Goal: Task Accomplishment & Management: Complete application form

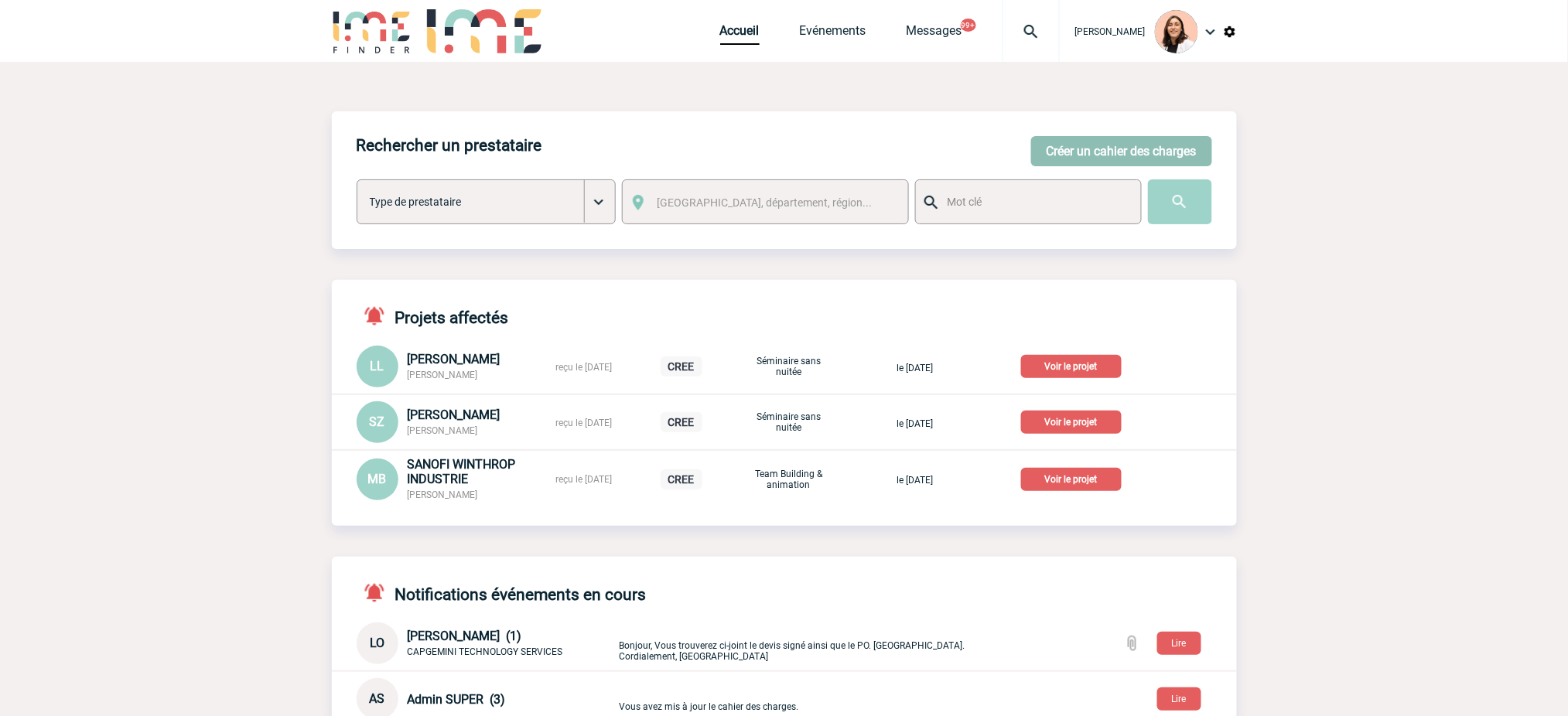
click at [1125, 151] on button "Créer un cahier des charges" at bounding box center [1122, 151] width 181 height 30
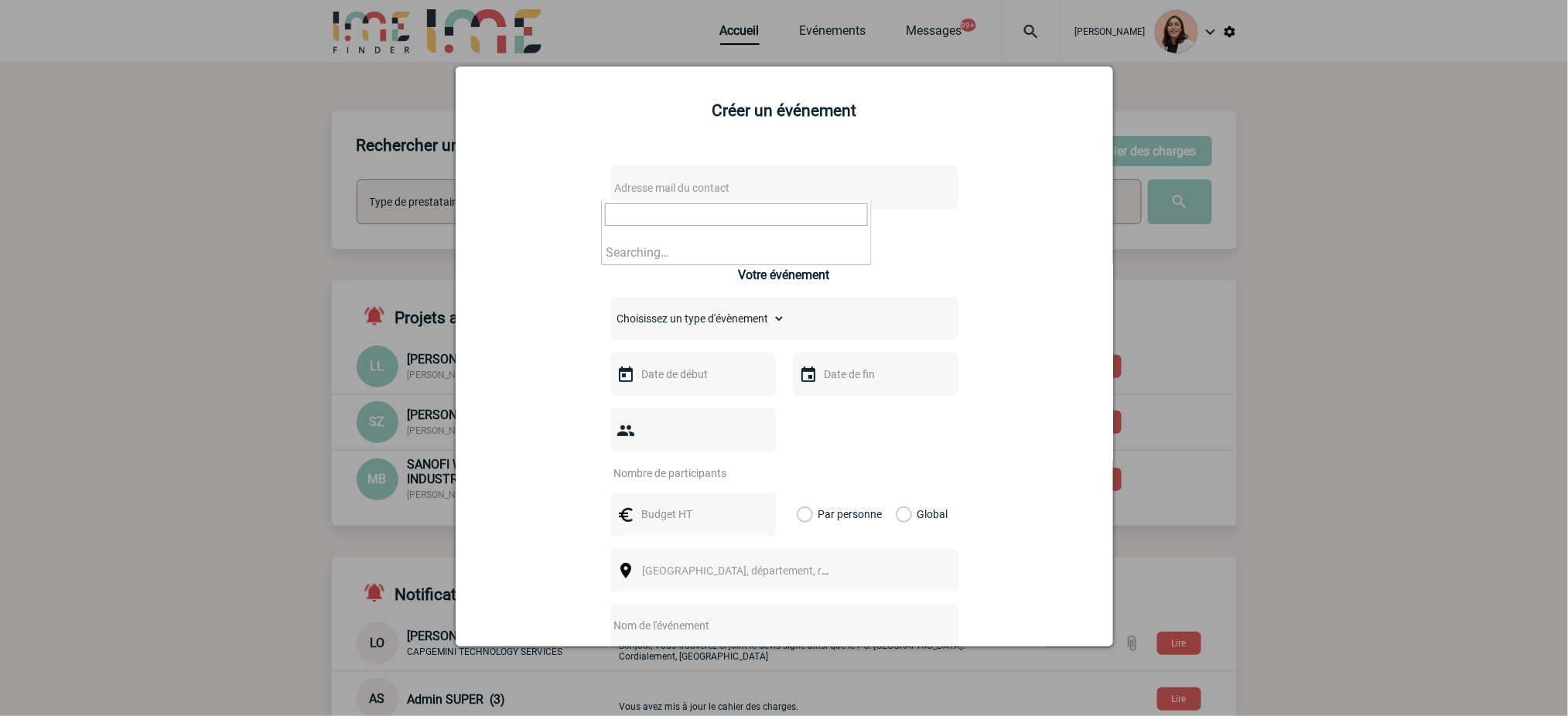
click at [723, 190] on span "Adresse mail du contact" at bounding box center [673, 188] width 115 height 12
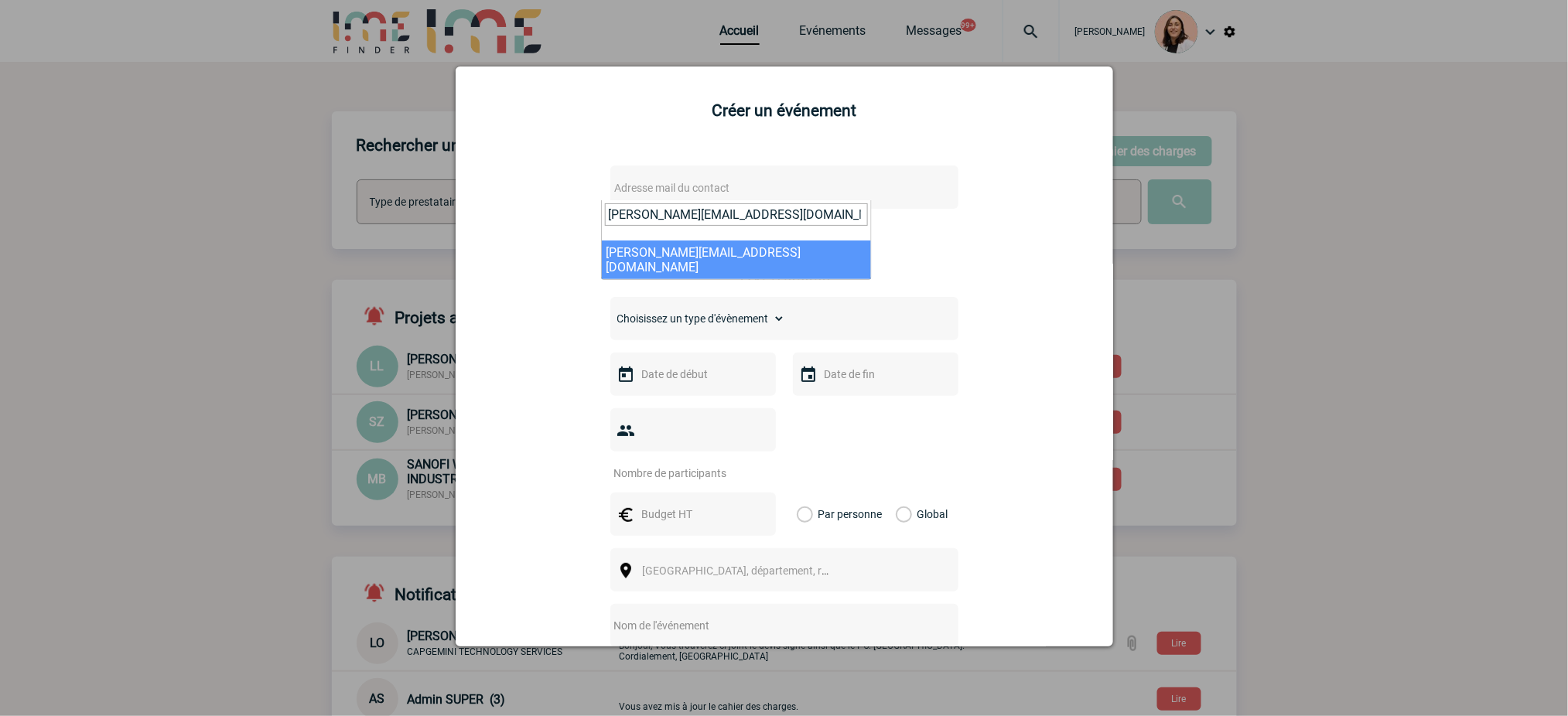
type input "[PERSON_NAME][EMAIL_ADDRESS][DOMAIN_NAME]"
select select "132368"
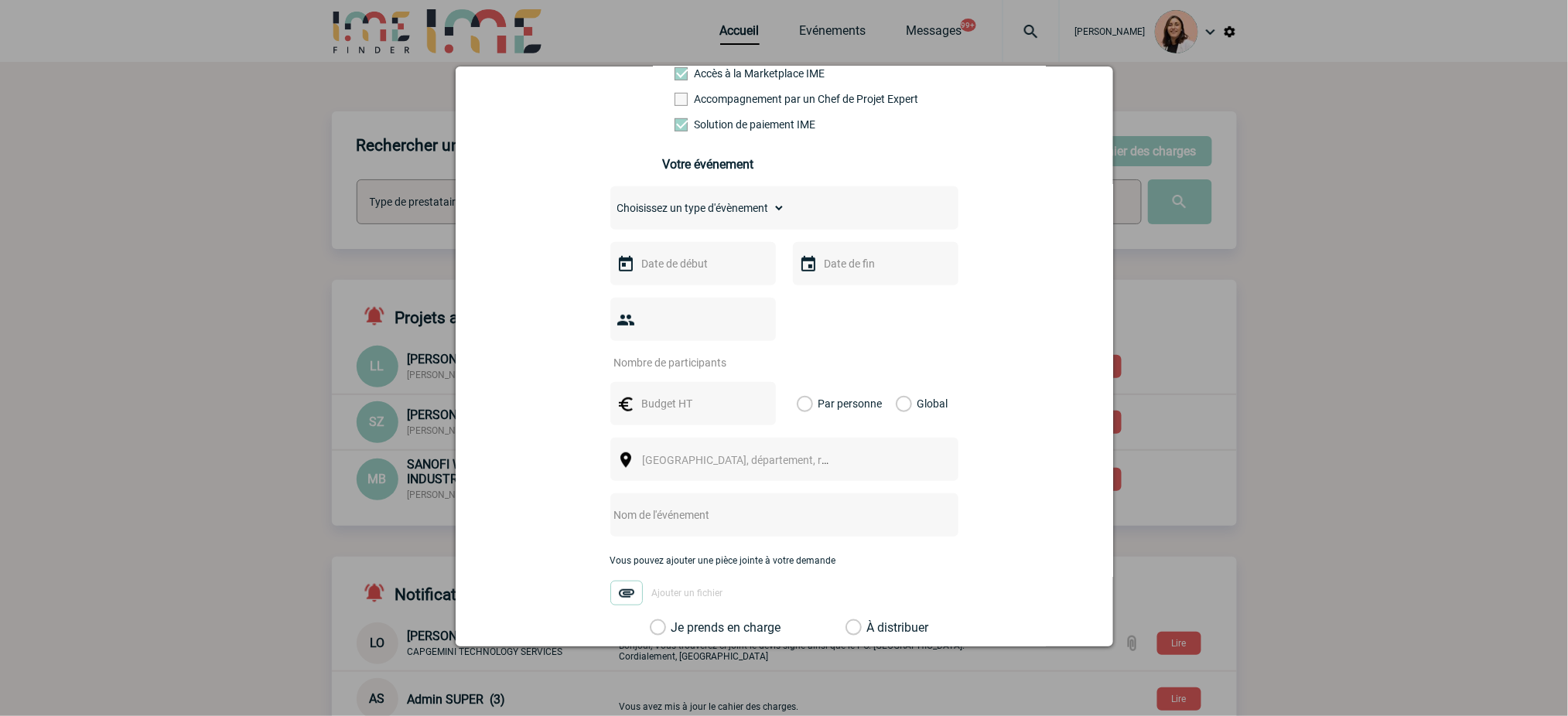
scroll to position [309, 0]
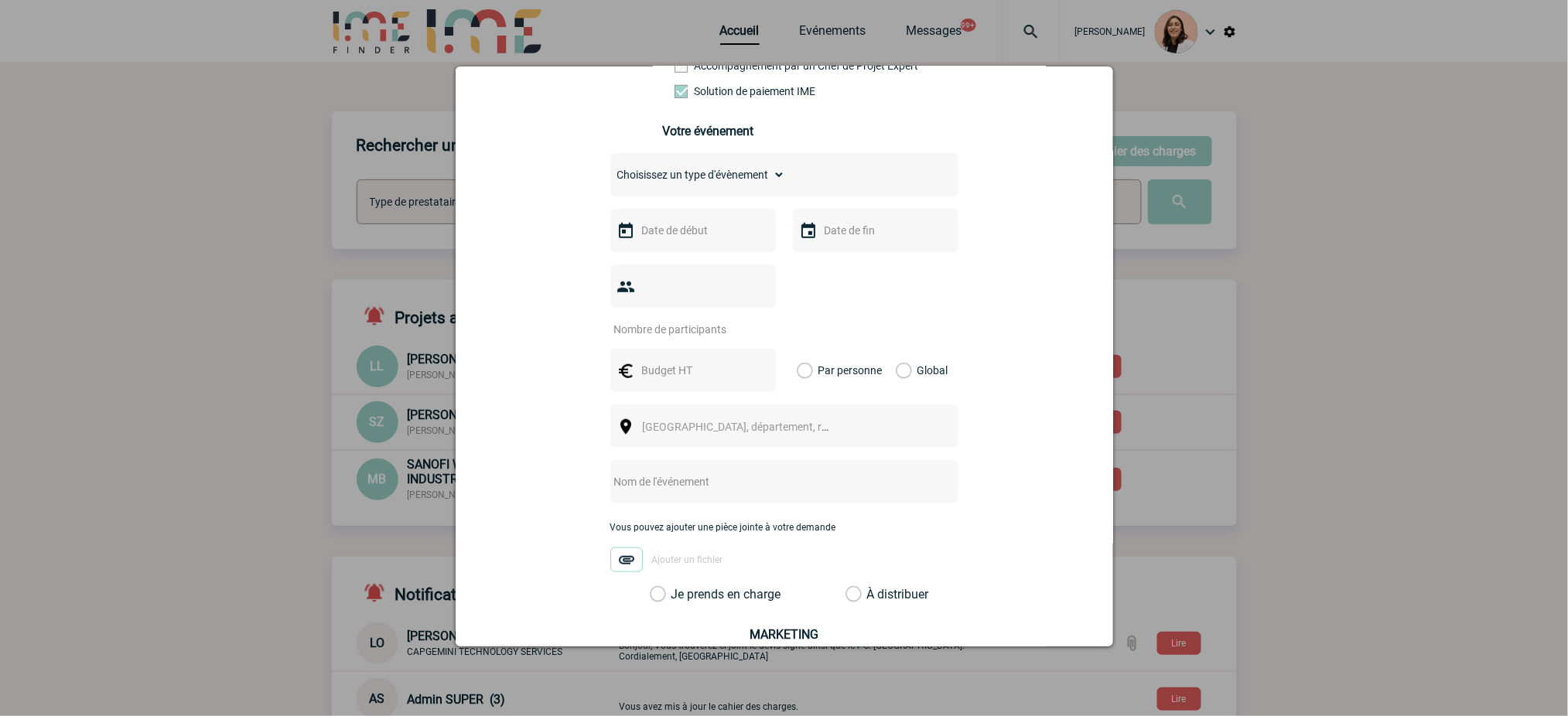
click at [751, 183] on select "Choisissez un type d'évènement Séminaire avec nuitée Séminaire sans nuitée Repa…" at bounding box center [698, 175] width 175 height 22
select select "3"
click at [610, 169] on select "Choisissez un type d'évènement Séminaire avec nuitée Séminaire sans nuitée Repa…" at bounding box center [698, 175] width 175 height 22
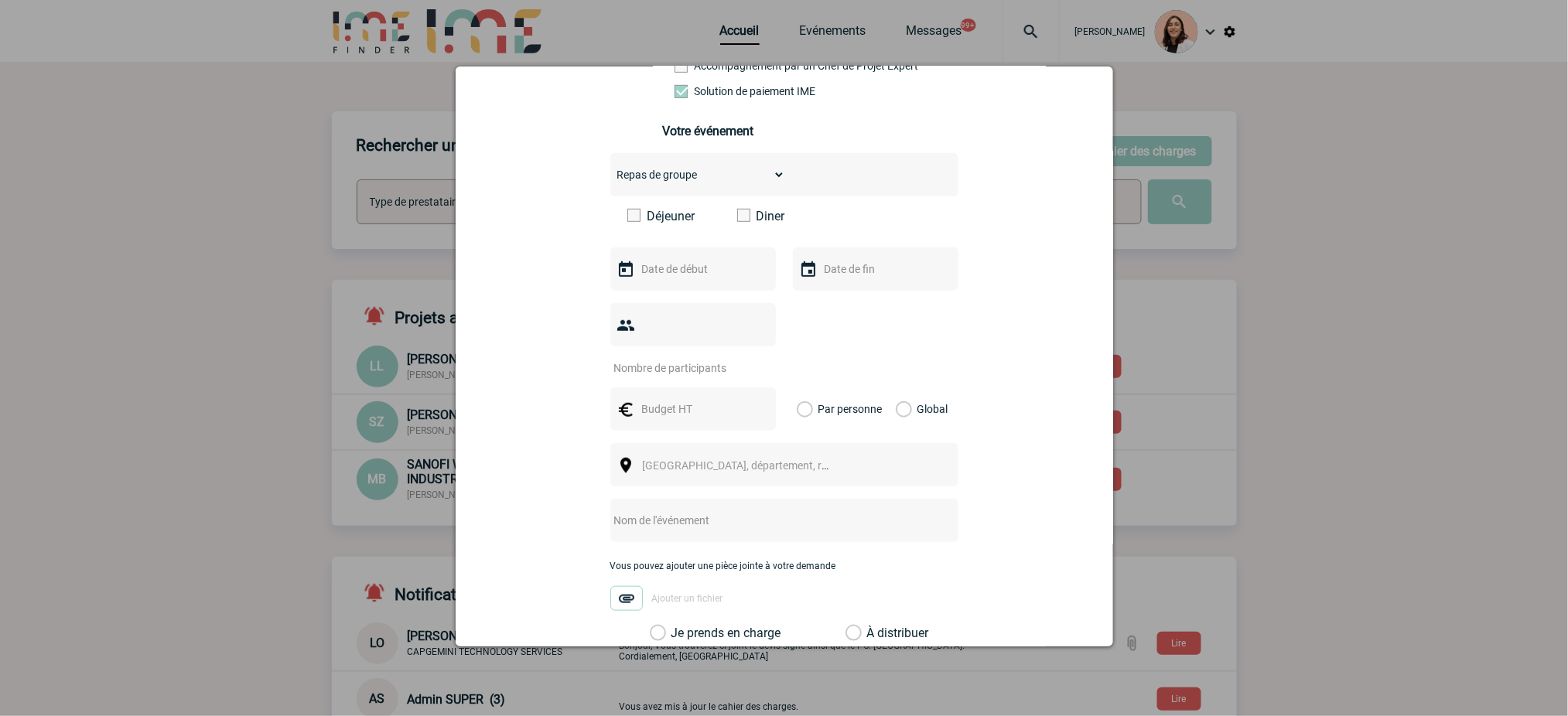
click at [661, 222] on label "Déjeuner" at bounding box center [671, 216] width 88 height 15
click at [0, 0] on input "Déjeuner" at bounding box center [0, 0] width 0 height 0
click at [693, 269] on input "text" at bounding box center [691, 269] width 106 height 20
click at [827, 294] on span "Suivant" at bounding box center [830, 300] width 12 height 12
click at [681, 390] on link "7" at bounding box center [678, 391] width 29 height 28
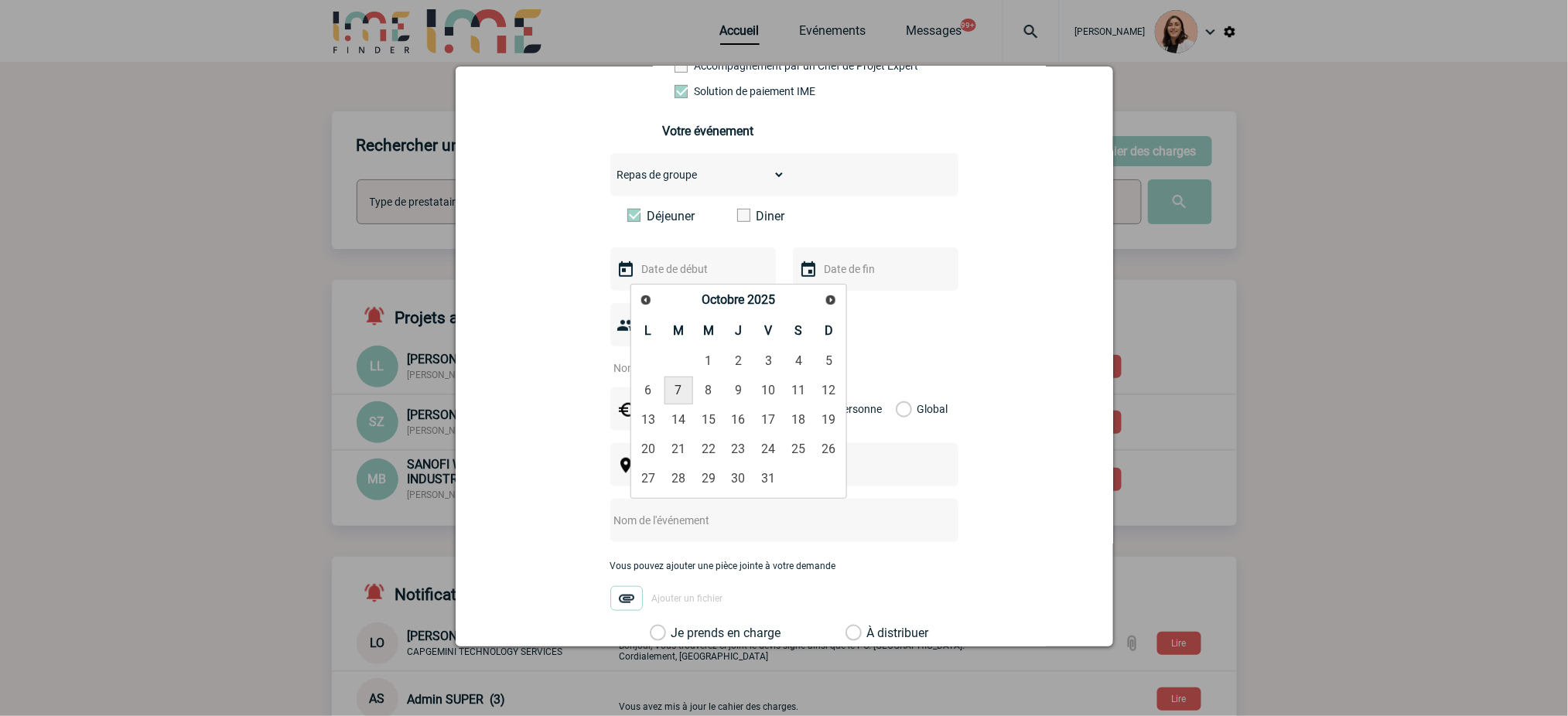
type input "[DATE]"
click at [681, 270] on input "[DATE]" at bounding box center [691, 269] width 106 height 20
click at [859, 271] on input "text" at bounding box center [874, 269] width 106 height 20
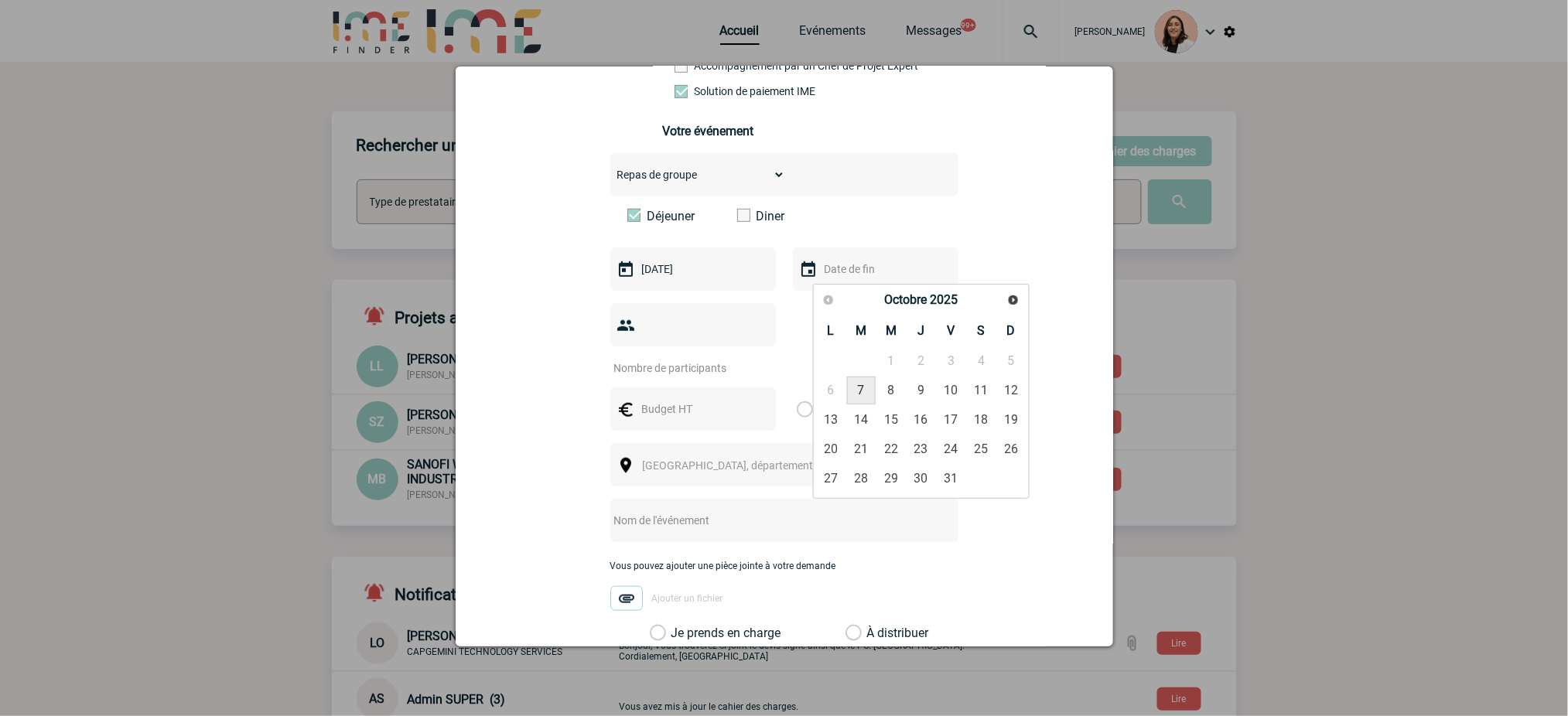
paste input "[DATE]"
type input "[DATE]"
click at [672, 378] on input "number" at bounding box center [683, 368] width 145 height 20
type input "1"
click at [699, 412] on input "text" at bounding box center [691, 409] width 106 height 20
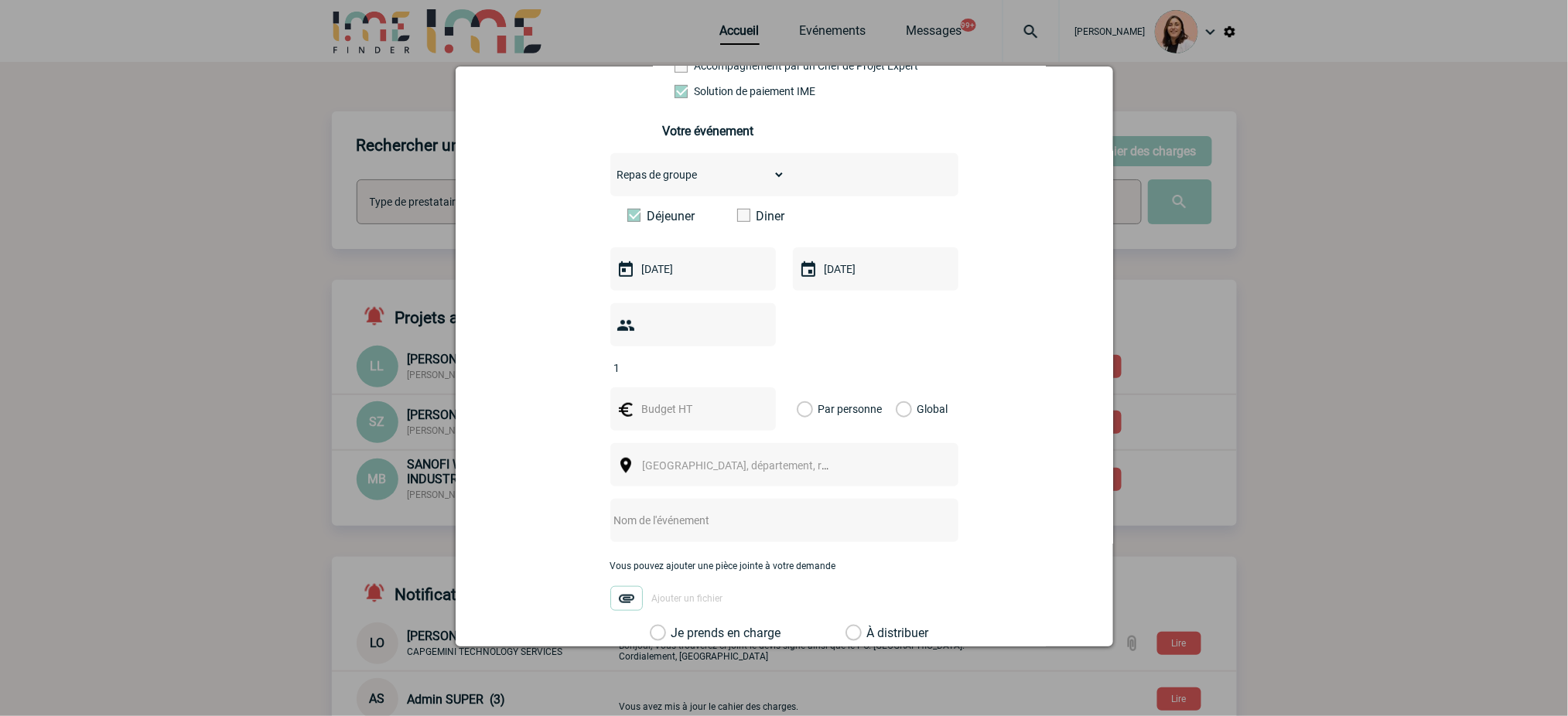
click at [704, 413] on input "text" at bounding box center [691, 409] width 106 height 20
type input "600"
click at [906, 419] on label "Global" at bounding box center [901, 410] width 10 height 44
click at [0, 0] on input "Global" at bounding box center [0, 0] width 0 height 0
click at [908, 462] on div "[GEOGRAPHIC_DATA], département, région..." at bounding box center [784, 465] width 348 height 44
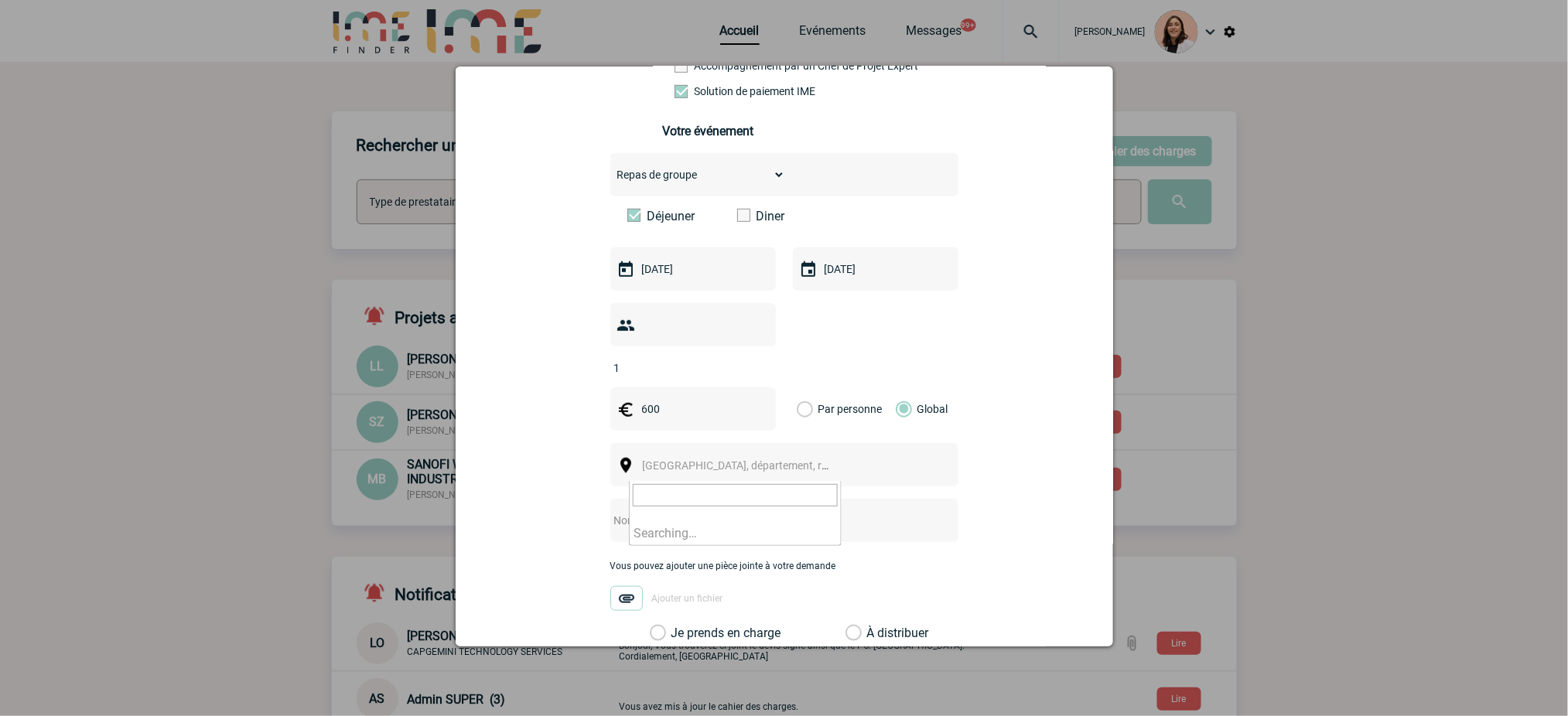
click at [808, 464] on span "[GEOGRAPHIC_DATA], département, région..." at bounding box center [743, 465] width 213 height 22
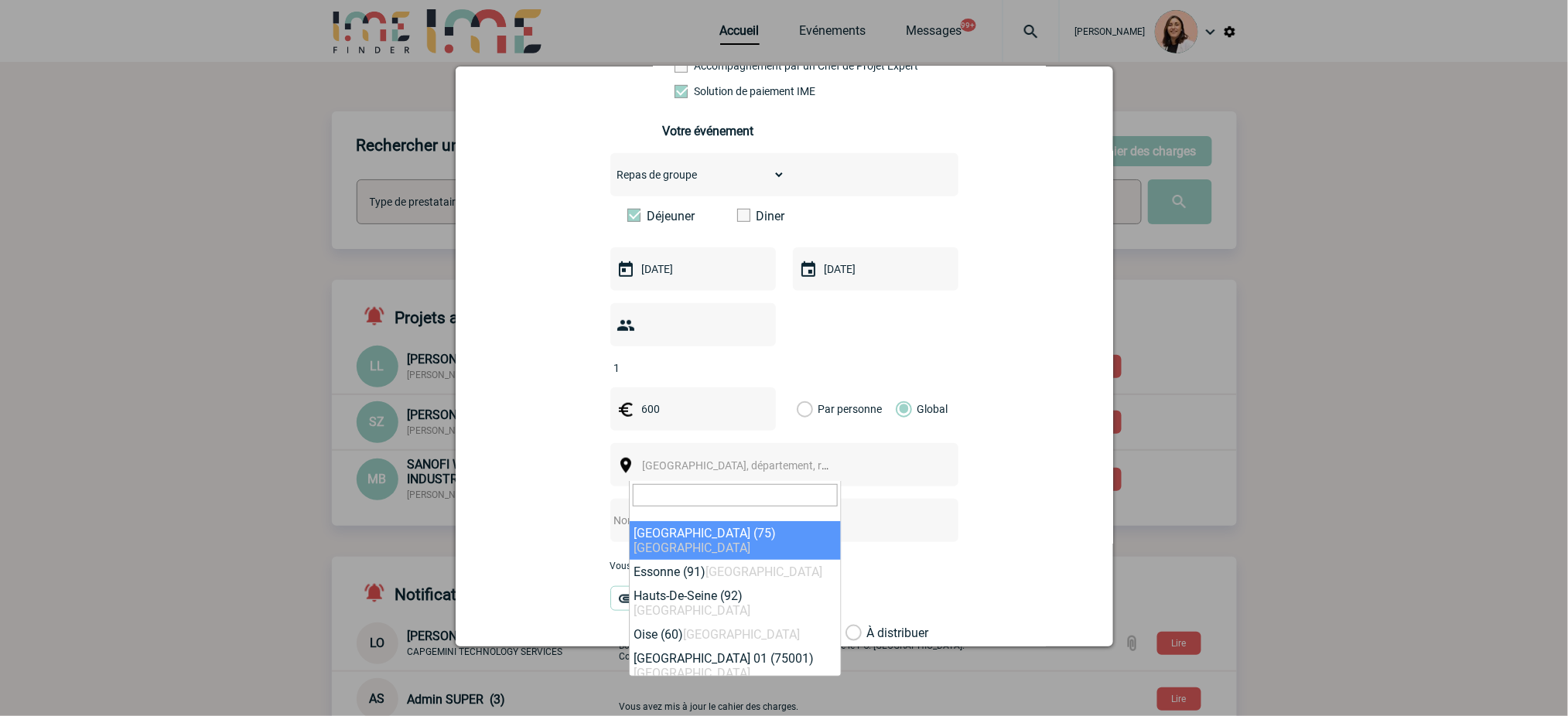
click at [690, 494] on input "search" at bounding box center [735, 495] width 205 height 23
paste input "ENTRAIGUES-SUR-LA-SORGUE"
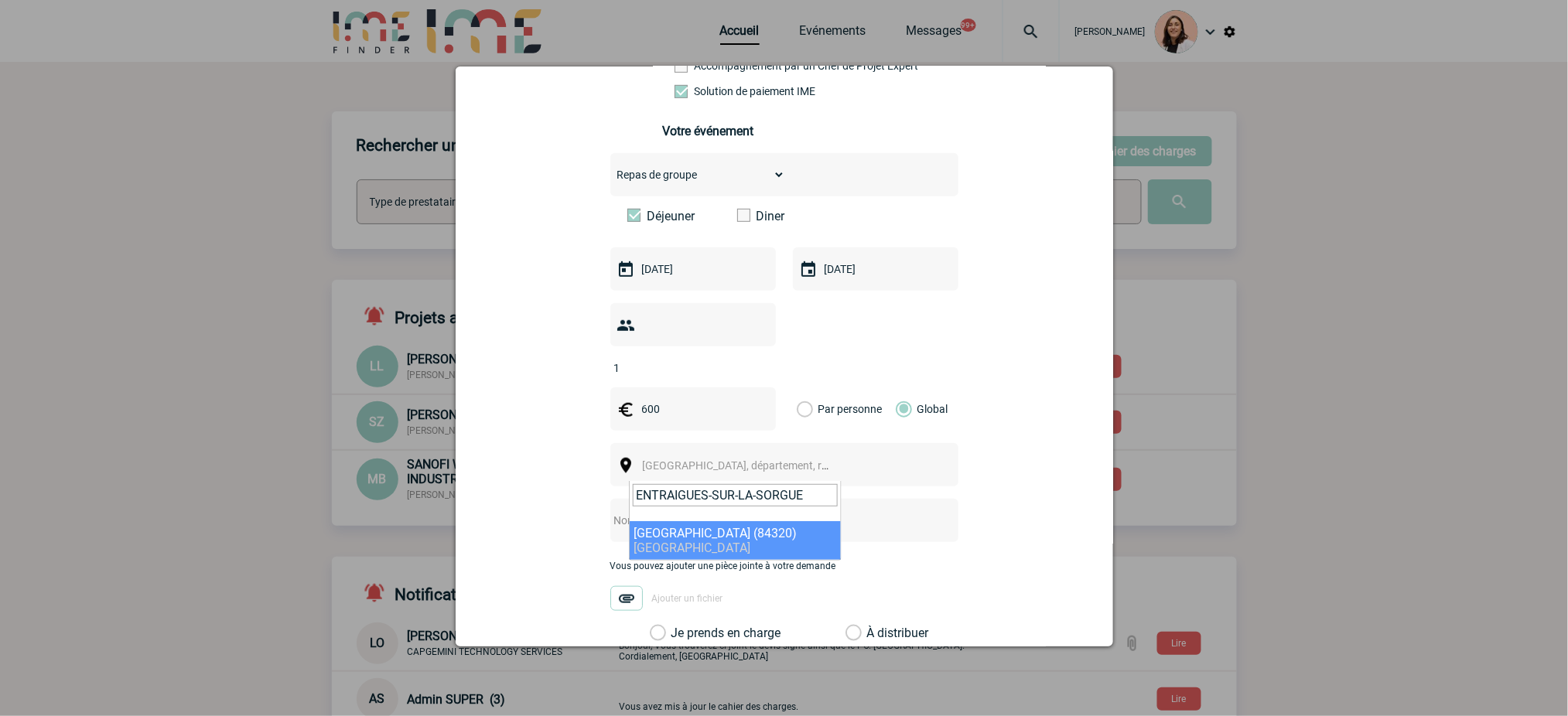
type input "ENTRAIGUES-SUR-LA-SORGUE"
select select "7540"
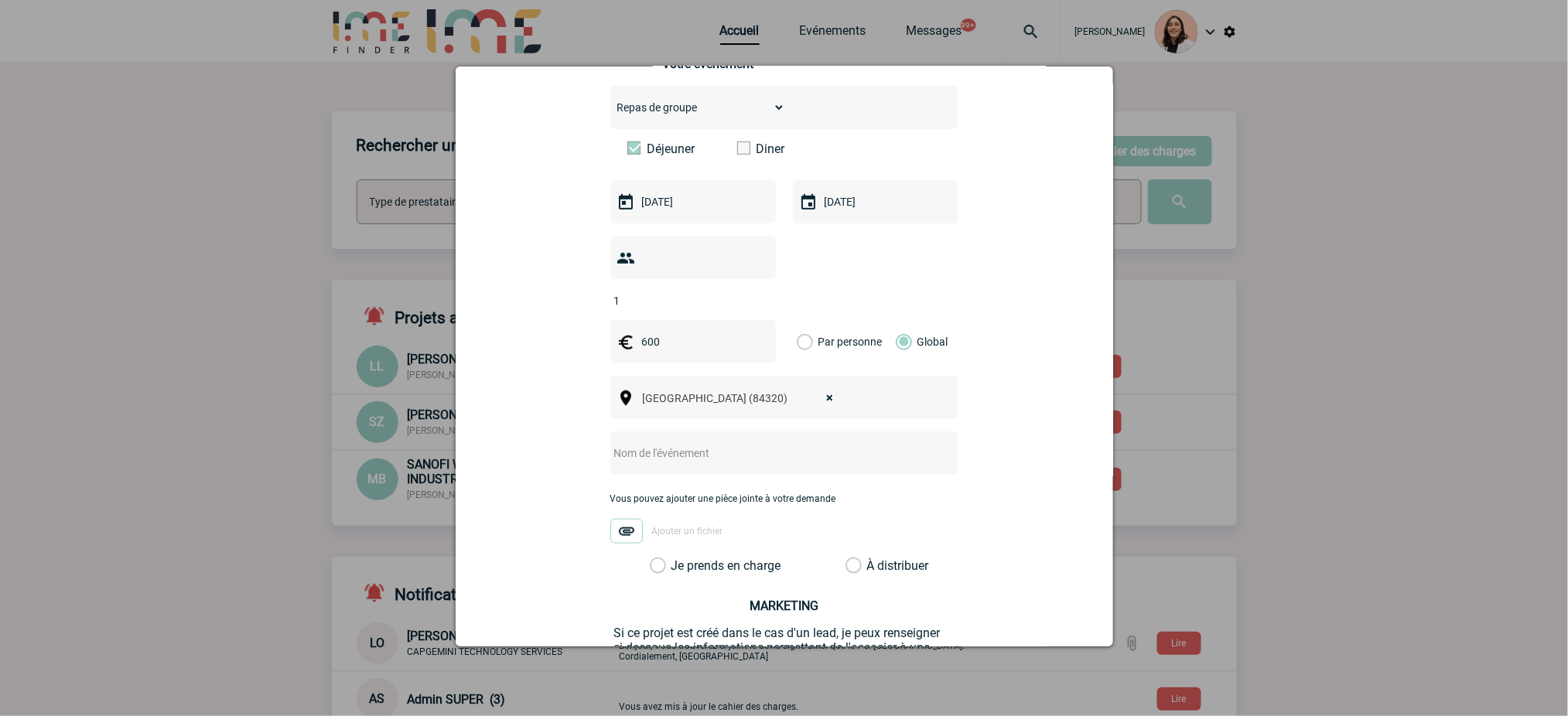
scroll to position [413, 0]
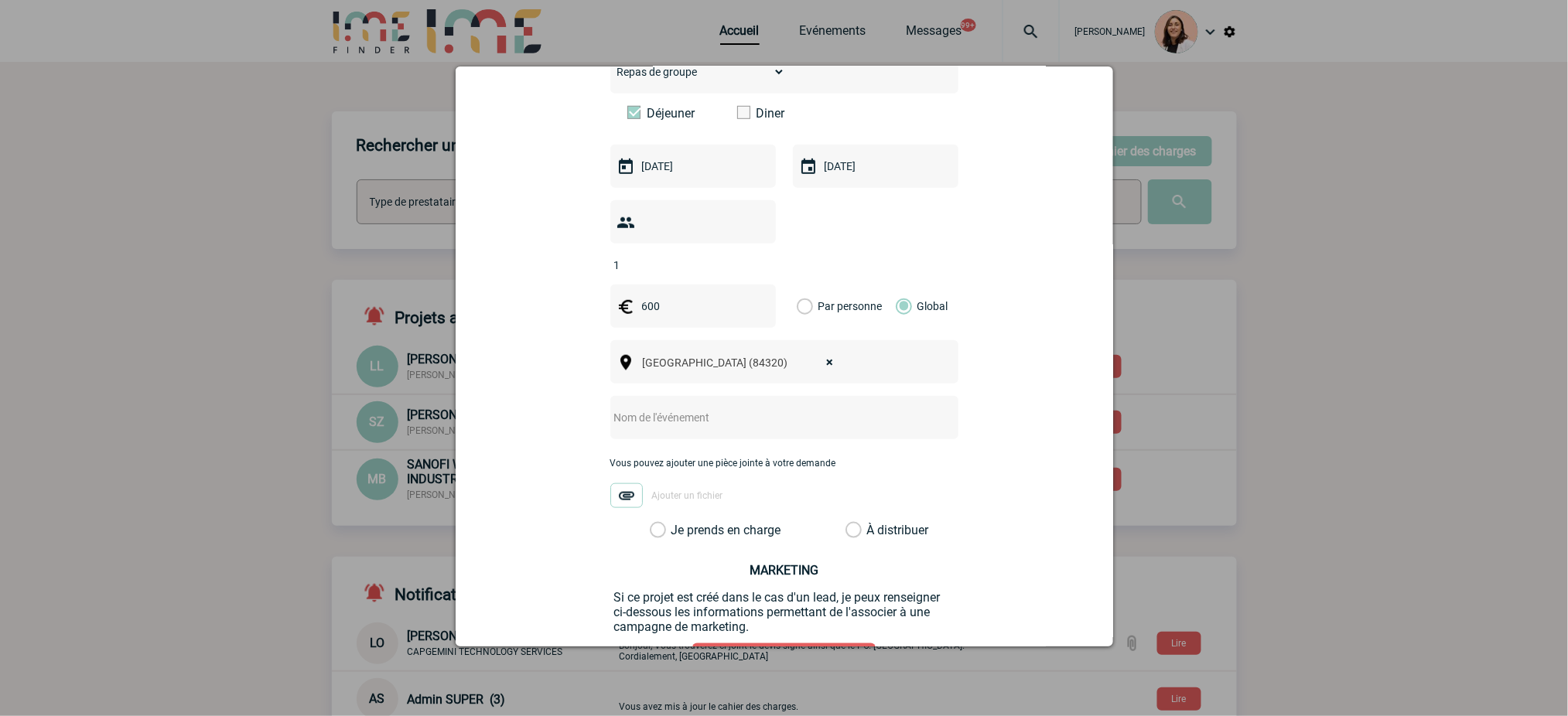
click at [744, 428] on input "text" at bounding box center [764, 418] width 307 height 20
paste input "ENTRAIGUES-SUR-LA-SORGUE"
type input "CENTRALISATION - ENTRAIGUES-SUR-LA-SORGUE"
drag, startPoint x: 722, startPoint y: 539, endPoint x: 954, endPoint y: 528, distance: 232.3
click at [676, 539] on label "Je prends en charge" at bounding box center [663, 531] width 26 height 16
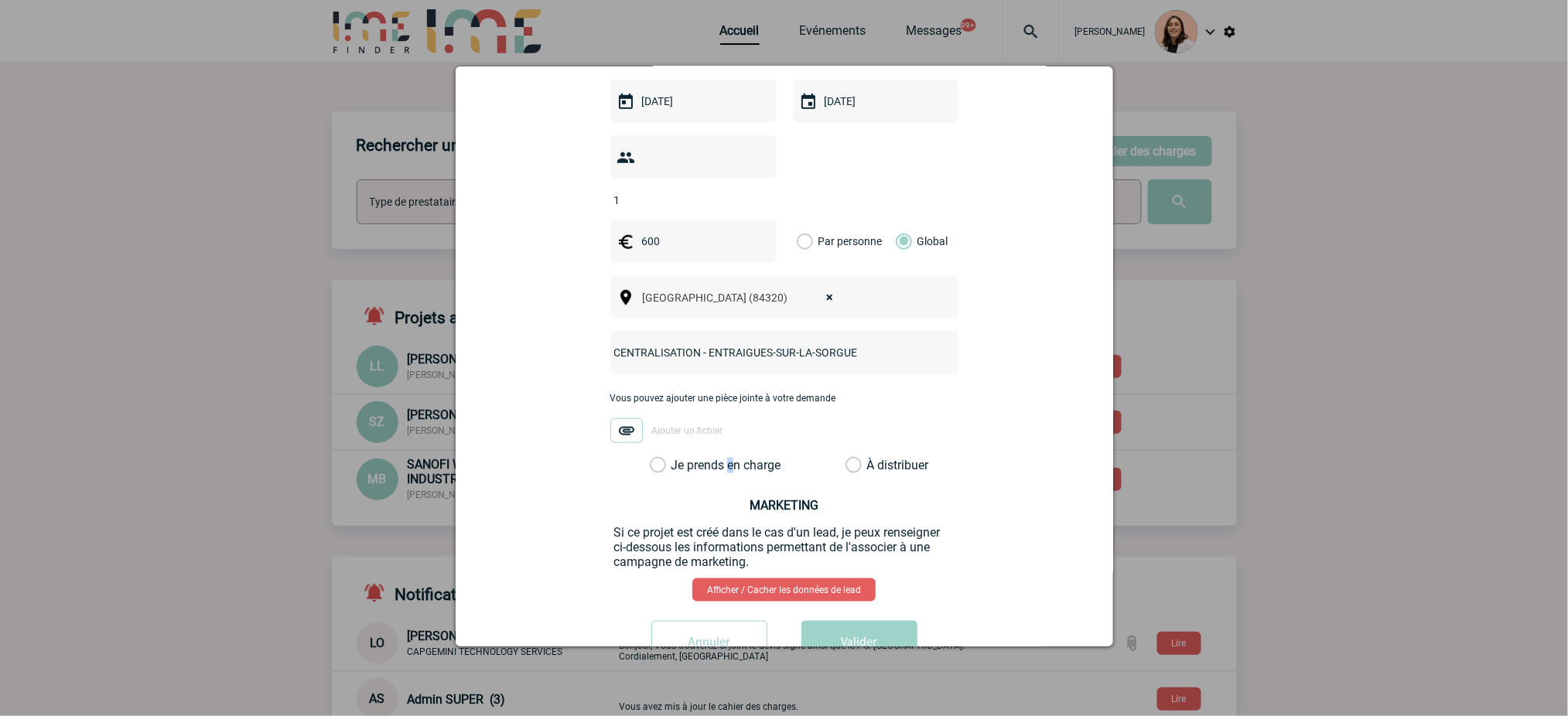
scroll to position [535, 0]
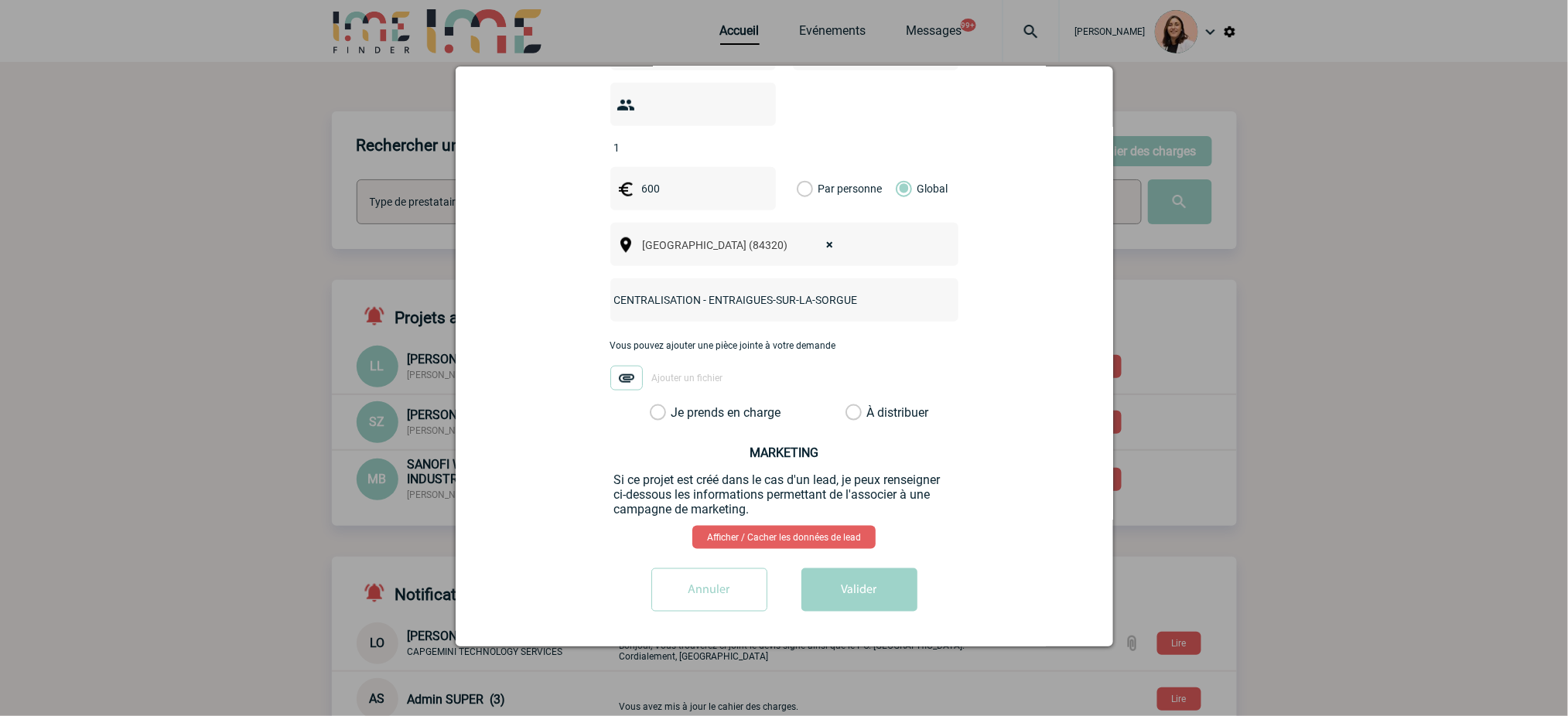
click at [676, 419] on label "Je prends en charge" at bounding box center [663, 414] width 26 height 16
click at [0, 0] on input "Je prends en charge" at bounding box center [0, 0] width 0 height 0
click at [859, 588] on button "Valider" at bounding box center [859, 591] width 116 height 44
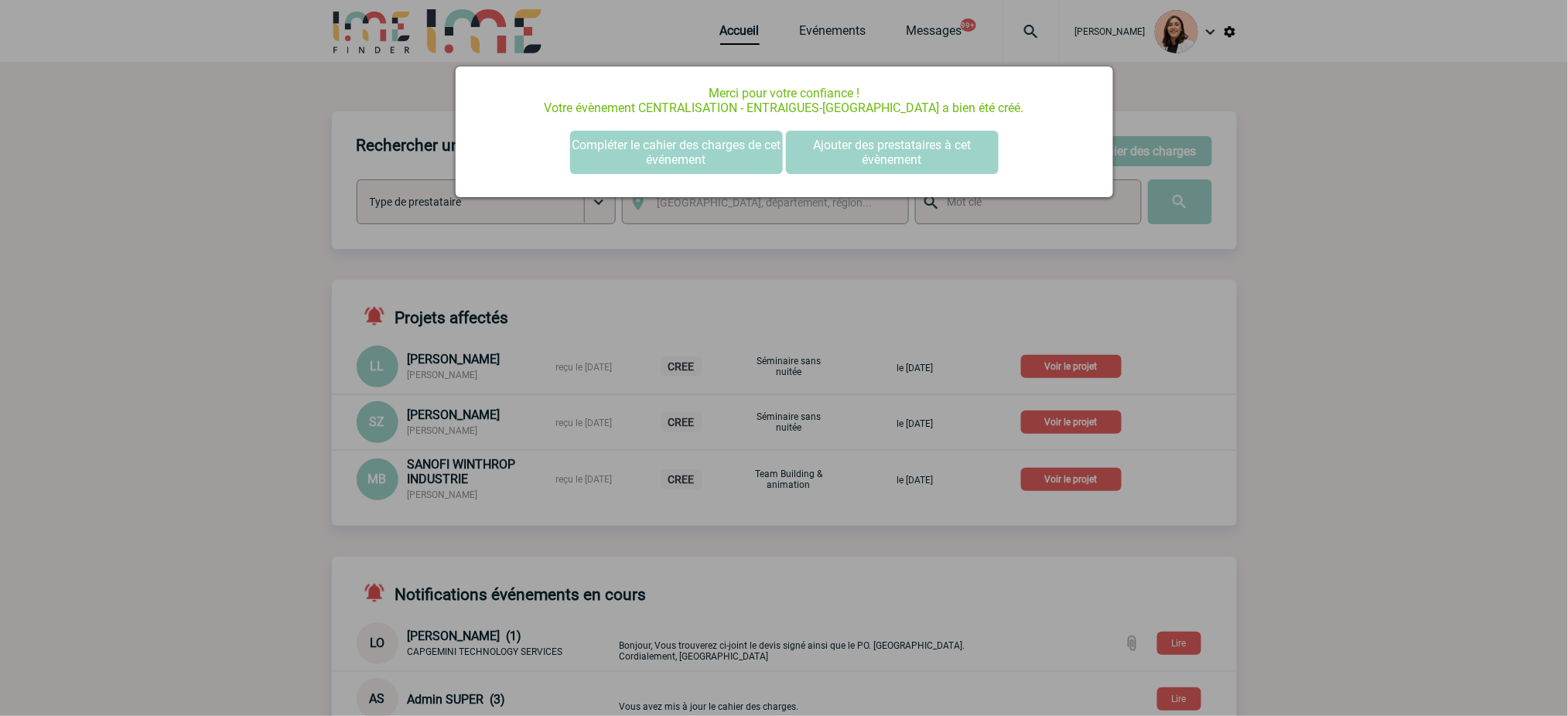
scroll to position [0, 0]
drag, startPoint x: 1322, startPoint y: 205, endPoint x: 1083, endPoint y: 205, distance: 239.0
click at [1313, 201] on div at bounding box center [784, 358] width 1568 height 716
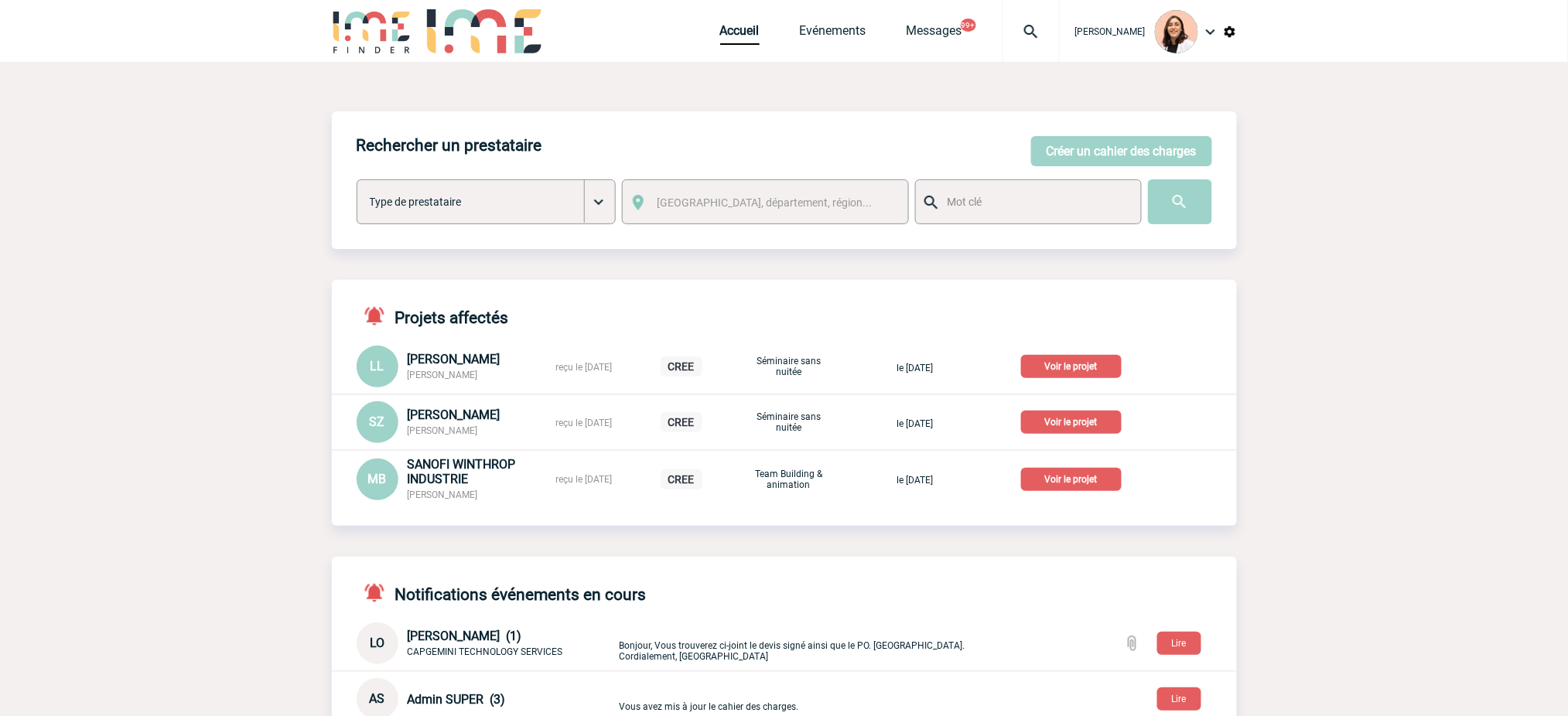
click at [1022, 25] on img at bounding box center [1031, 32] width 56 height 19
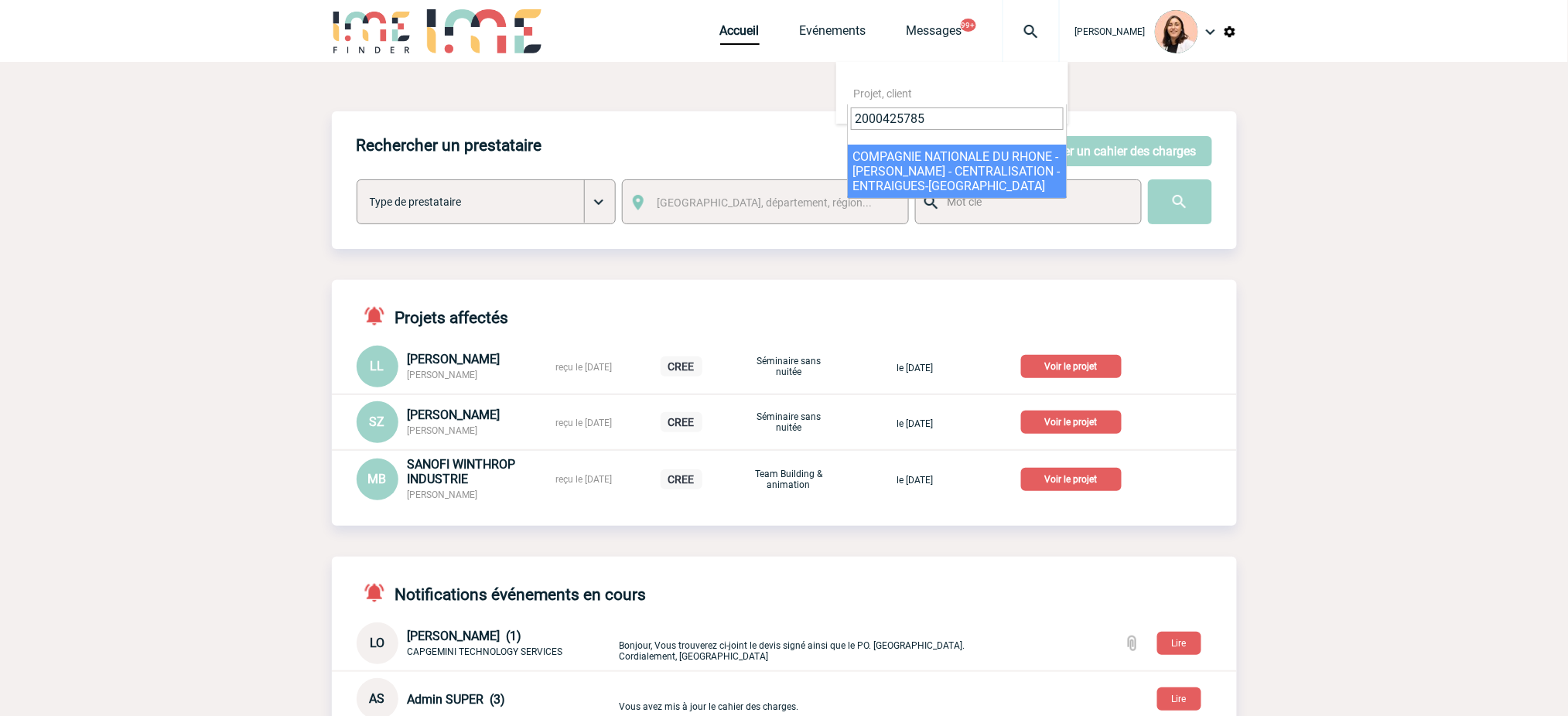
type input "2000425785"
drag, startPoint x: 937, startPoint y: 167, endPoint x: 1294, endPoint y: 123, distance: 359.7
select select "25286"
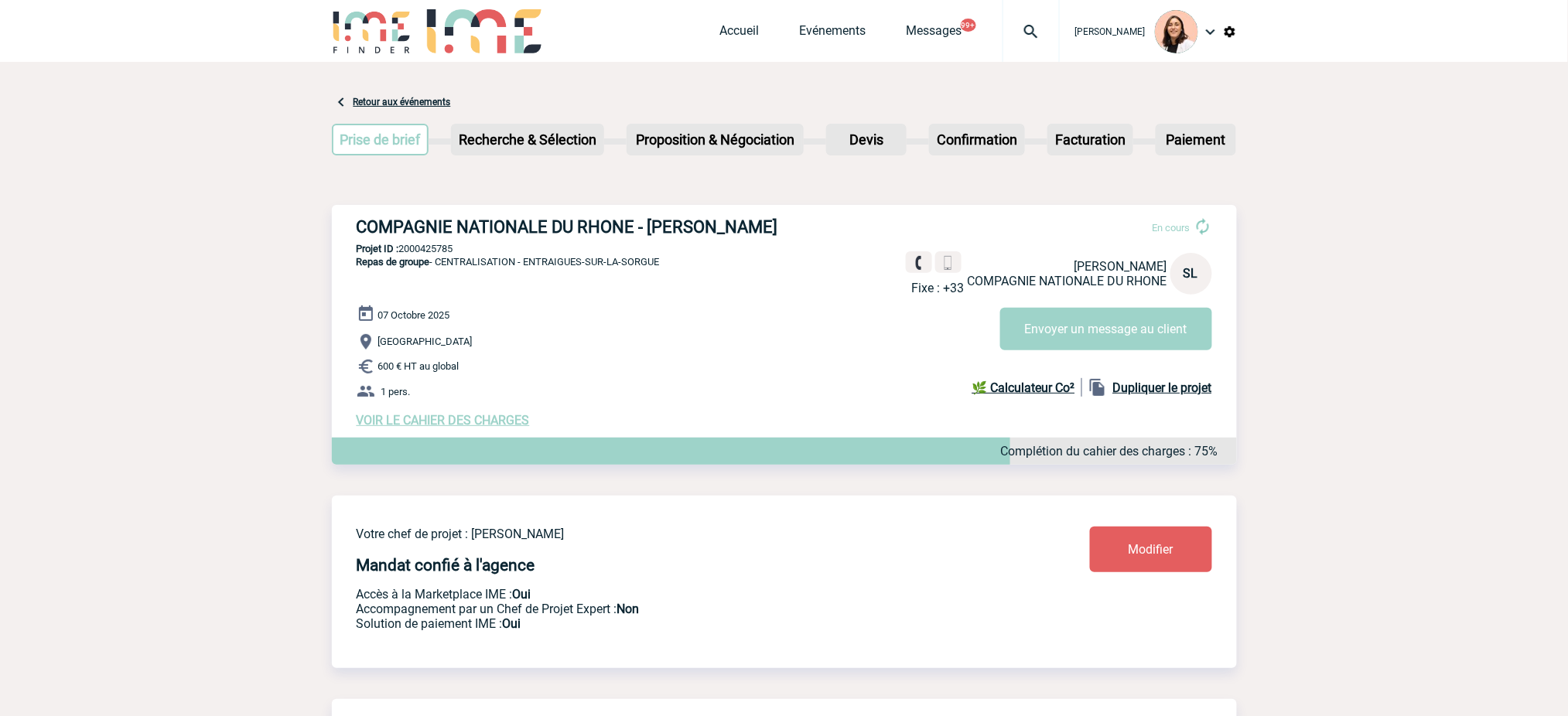
click at [638, 229] on h3 "COMPAGNIE NATIONALE DU RHONE - Samuel LOPES" at bounding box center [589, 227] width 464 height 19
copy div "COMPAGNIE NATIONALE DU RHONE - Samuel LOPES"
click at [424, 250] on p "Projet ID : 2000425785" at bounding box center [784, 249] width 905 height 12
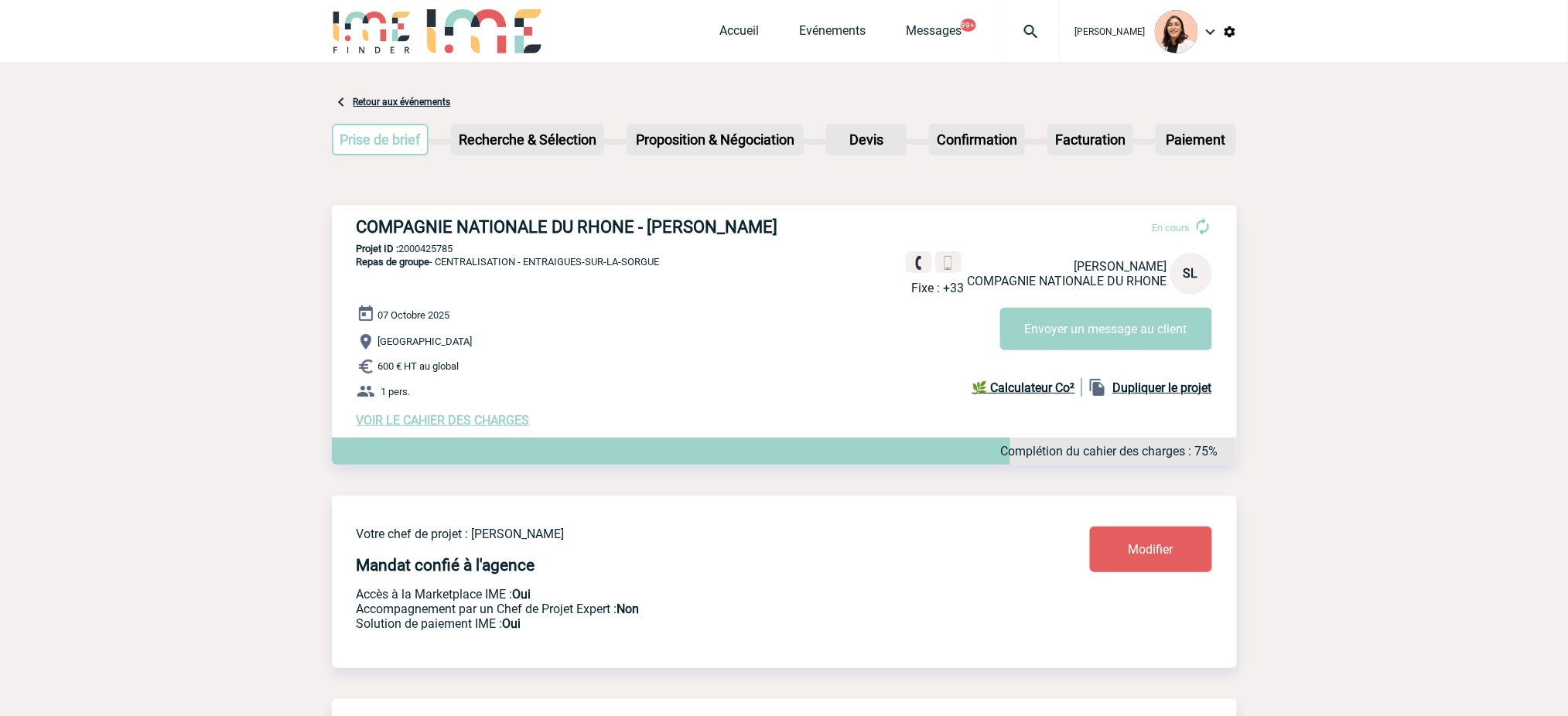
click at [424, 250] on p "Projet ID : 2000425785" at bounding box center [784, 249] width 905 height 12
copy p "2000425785"
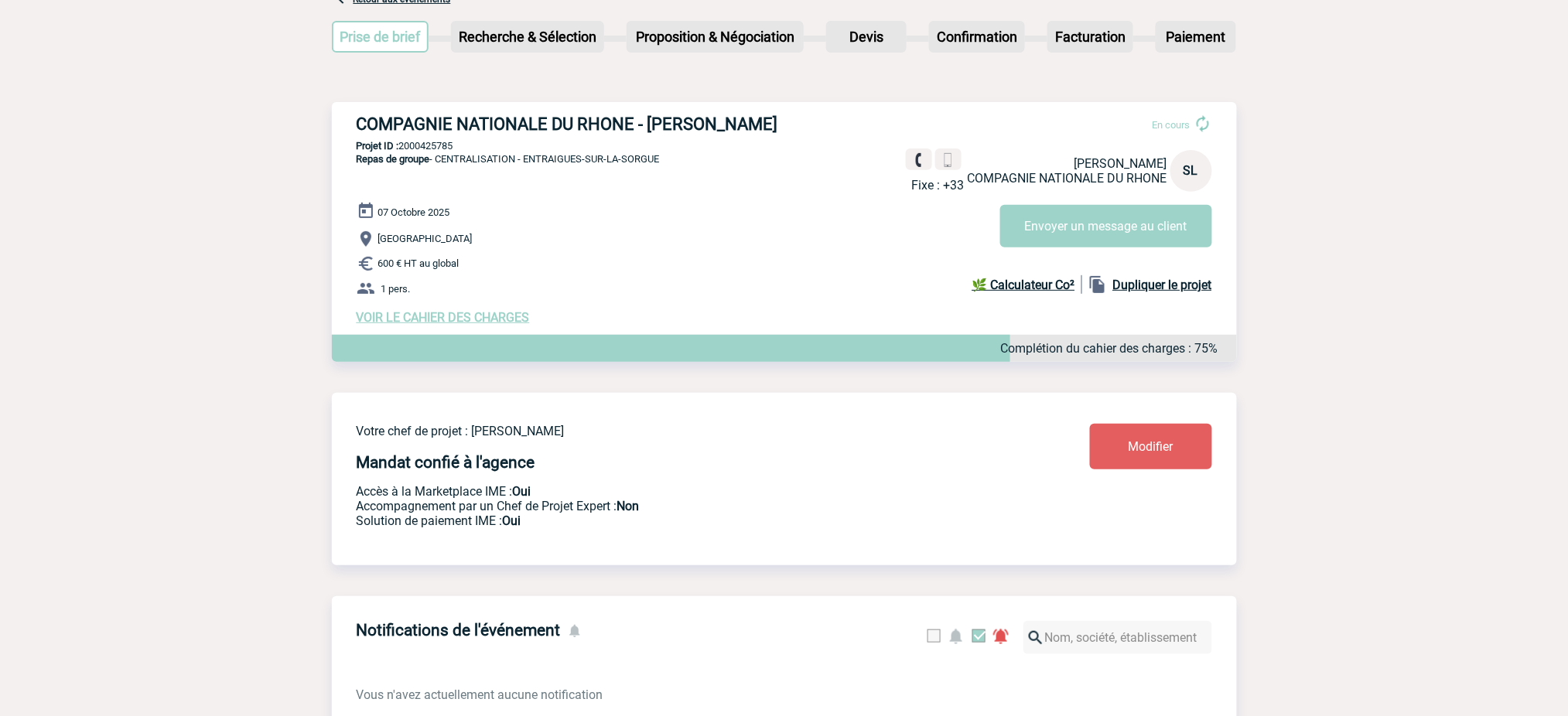
drag, startPoint x: 707, startPoint y: 165, endPoint x: 528, endPoint y: 155, distance: 179.3
click at [528, 155] on div "COMPAGNIE NATIONALE DU RHONE - Samuel LOPES En cours Fixe : +33 Samuel LOPES CO…" at bounding box center [784, 220] width 905 height 236
copy span "ENTRAIGUES-SUR-LA-SORGUE"
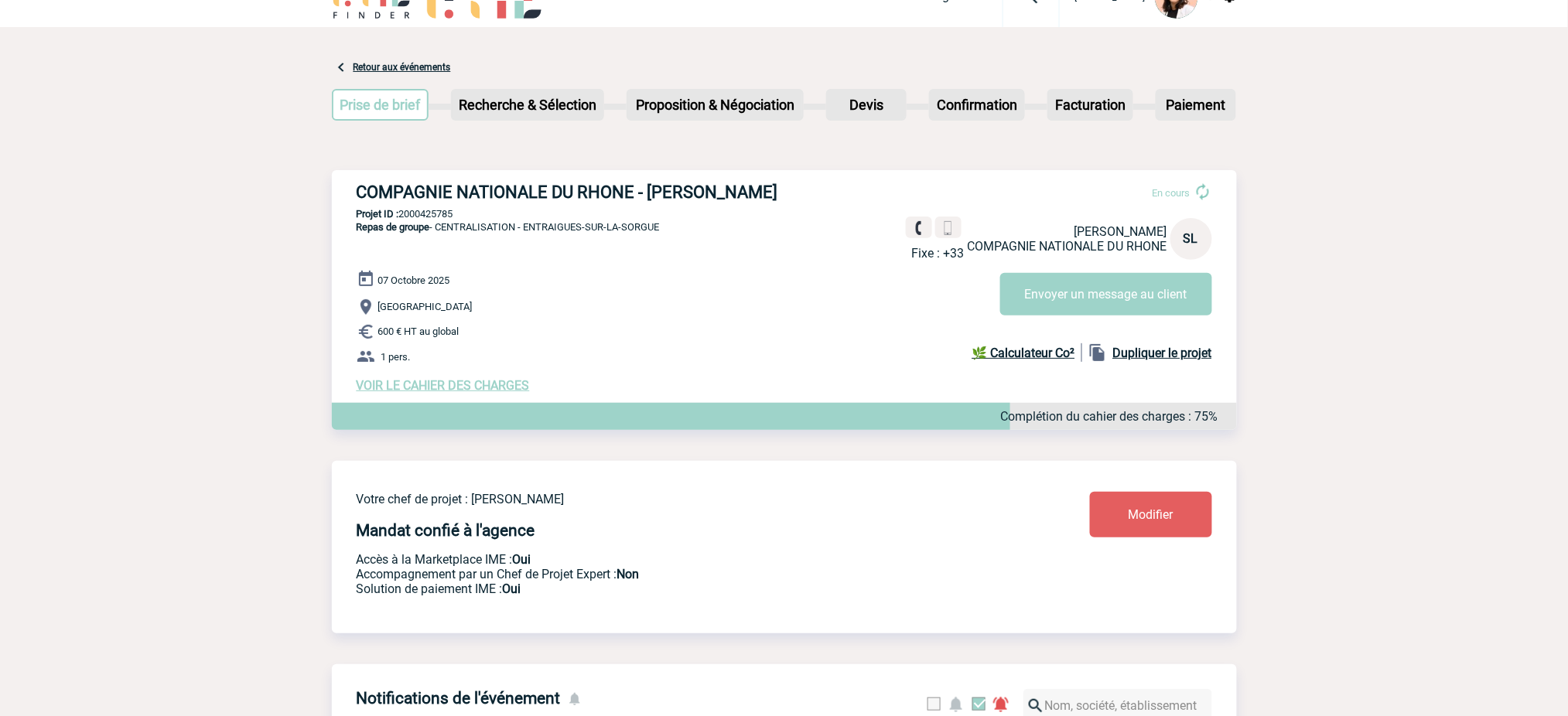
scroll to position [0, 0]
